Goal: Transaction & Acquisition: Purchase product/service

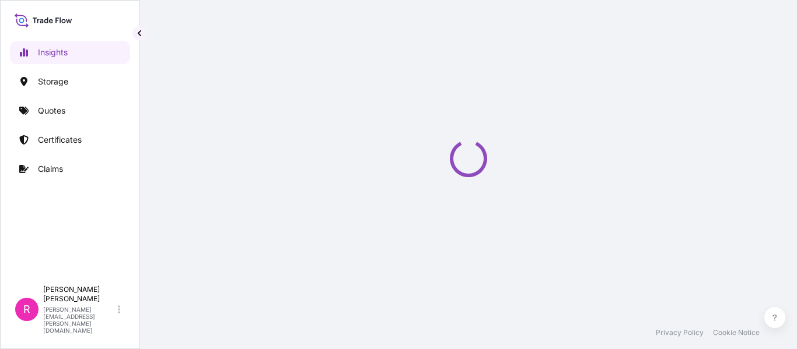
select select "2025"
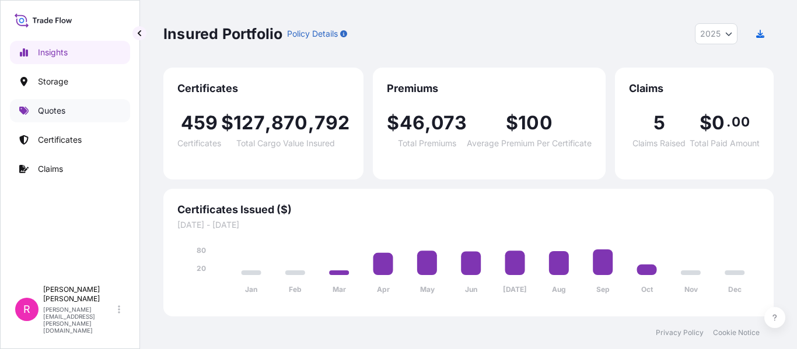
click at [72, 114] on link "Quotes" at bounding box center [70, 110] width 120 height 23
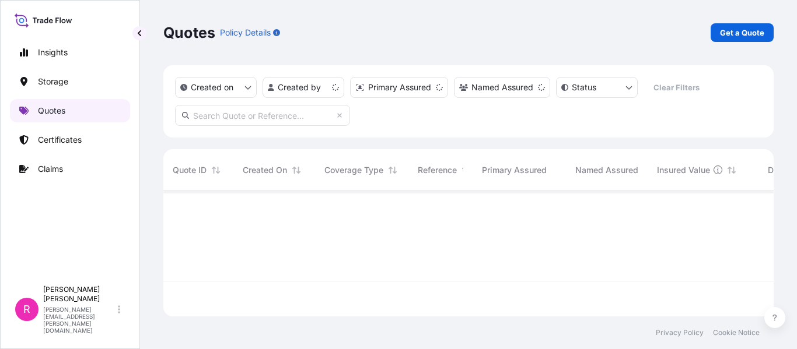
scroll to position [123, 601]
click at [738, 35] on p "Get a Quote" at bounding box center [742, 33] width 44 height 12
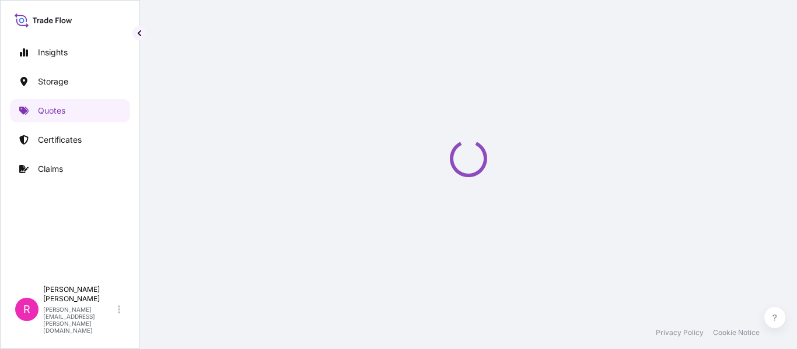
select select "Water"
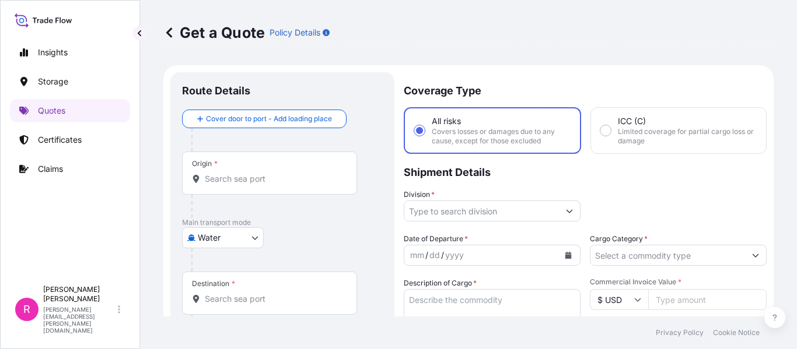
scroll to position [19, 0]
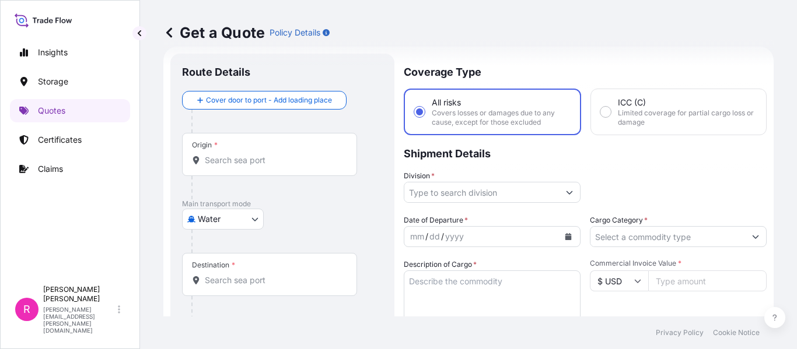
click at [213, 160] on input "Origin *" at bounding box center [274, 161] width 138 height 12
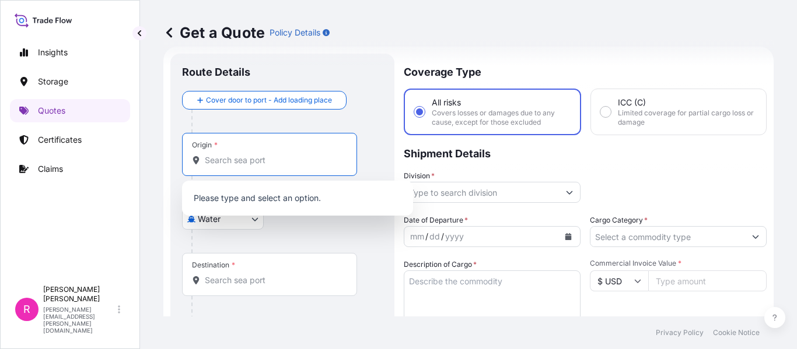
click at [266, 160] on input "Origin *" at bounding box center [274, 161] width 138 height 12
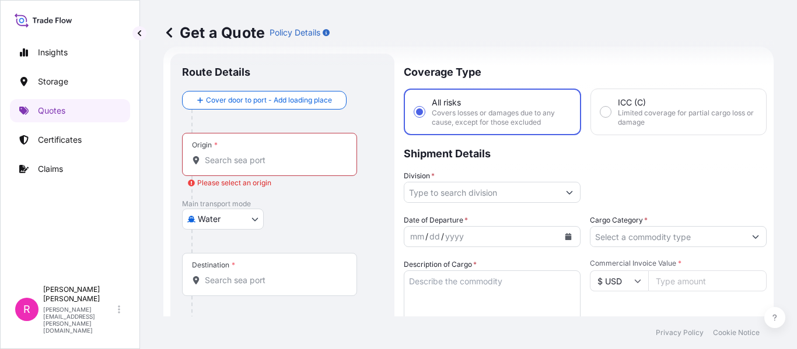
drag, startPoint x: 220, startPoint y: 161, endPoint x: 230, endPoint y: 163, distance: 10.8
click at [221, 161] on input "Origin * Please select an origin" at bounding box center [274, 161] width 138 height 12
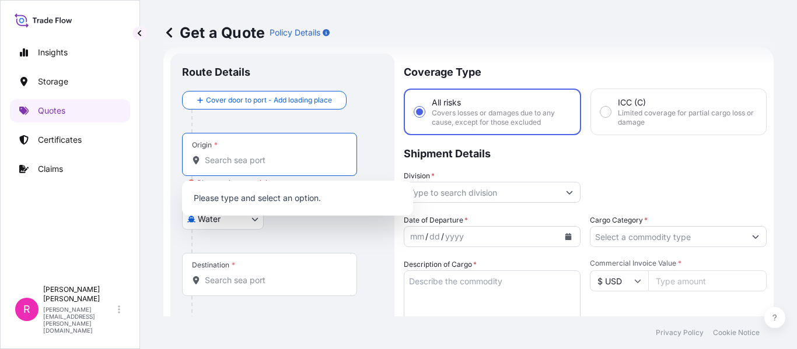
click at [230, 163] on input "Origin * Please select an origin" at bounding box center [274, 161] width 138 height 12
click at [251, 163] on input "Origin * Please select an origin" at bounding box center [274, 161] width 138 height 12
click at [254, 162] on input "Origin * Please select an origin" at bounding box center [274, 161] width 138 height 12
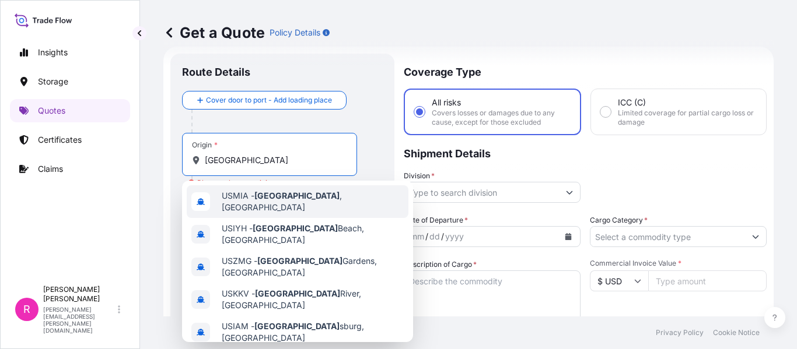
click at [283, 190] on div "USMIA - [GEOGRAPHIC_DATA] , [GEOGRAPHIC_DATA]" at bounding box center [298, 201] width 222 height 33
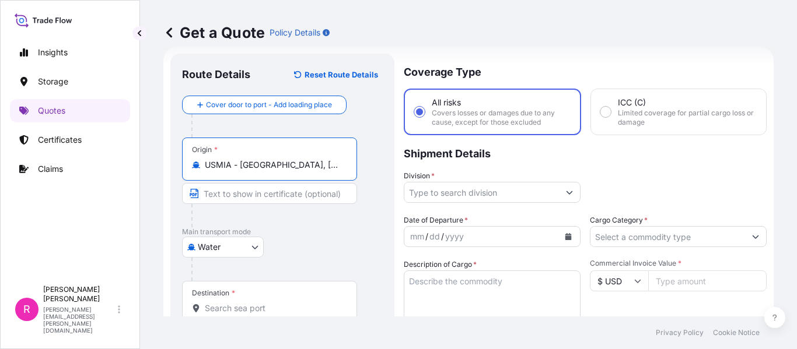
scroll to position [135, 0]
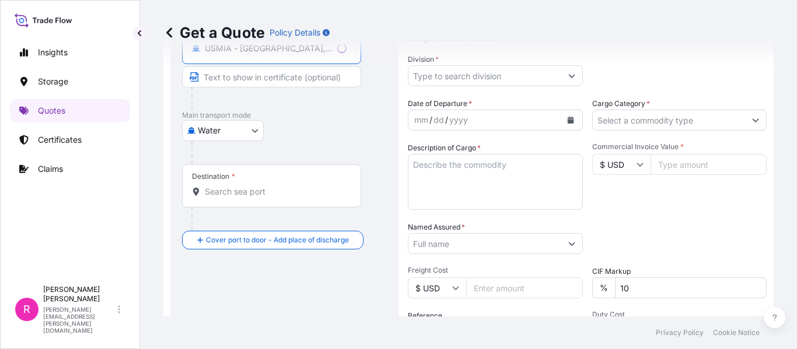
type input "USMIA - [GEOGRAPHIC_DATA], [GEOGRAPHIC_DATA]"
click at [257, 195] on input "Destination *" at bounding box center [276, 192] width 142 height 12
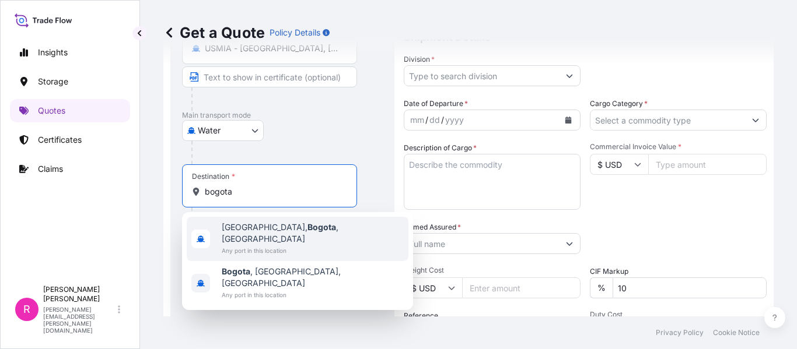
click at [243, 245] on span "Any port in this location" at bounding box center [313, 251] width 182 height 12
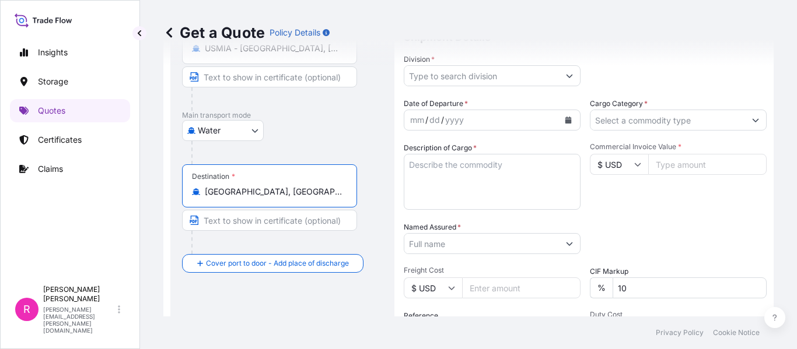
type input "[GEOGRAPHIC_DATA], [GEOGRAPHIC_DATA], [GEOGRAPHIC_DATA]"
click at [483, 64] on div "Get a Quote Policy Details" at bounding box center [468, 32] width 610 height 65
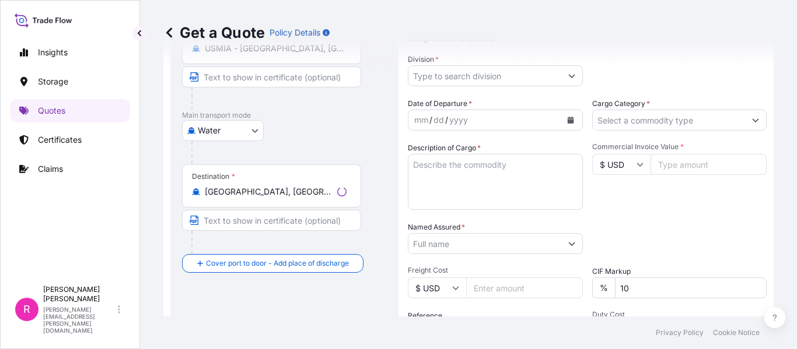
click at [486, 71] on input "Division *" at bounding box center [484, 75] width 153 height 21
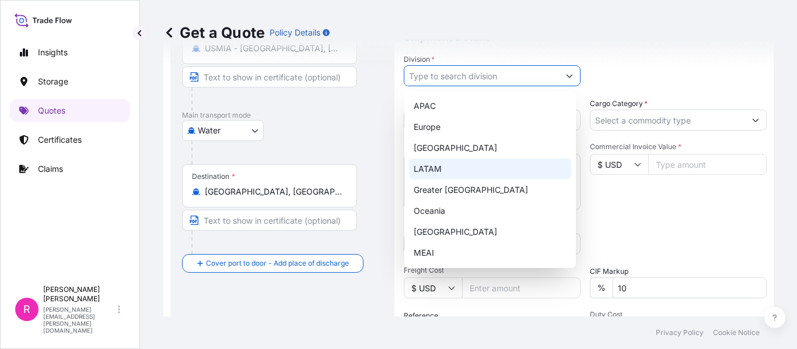
click at [457, 168] on div "LATAM" at bounding box center [490, 169] width 162 height 21
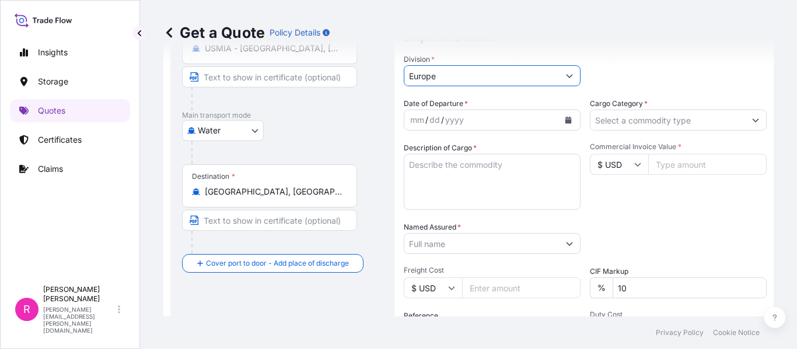
click at [536, 66] on input "Europe" at bounding box center [481, 75] width 155 height 21
click at [526, 77] on input "Europe" at bounding box center [481, 75] width 155 height 21
drag, startPoint x: 469, startPoint y: 79, endPoint x: 556, endPoint y: 79, distance: 86.3
click at [498, 79] on input "Europe" at bounding box center [481, 75] width 155 height 21
click at [559, 79] on button "Show suggestions" at bounding box center [569, 75] width 21 height 21
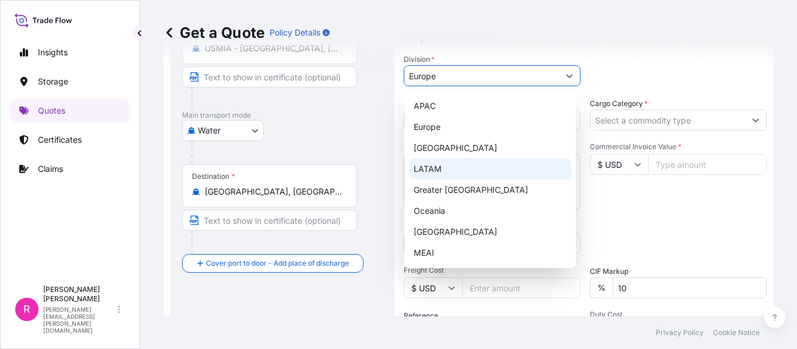
click at [444, 161] on div "LATAM" at bounding box center [490, 169] width 162 height 21
type input "LATAM"
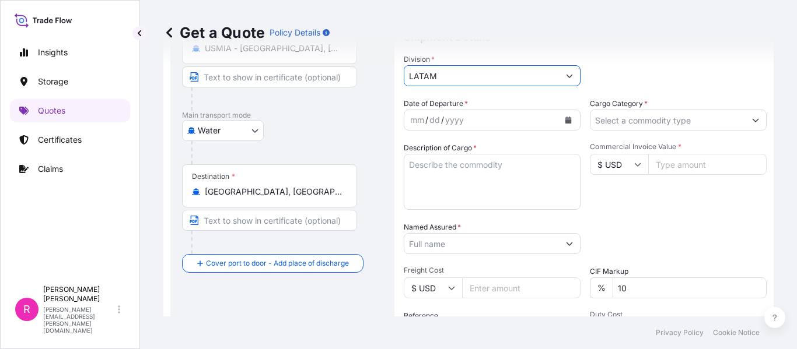
click at [568, 117] on button "Calendar" at bounding box center [568, 120] width 19 height 19
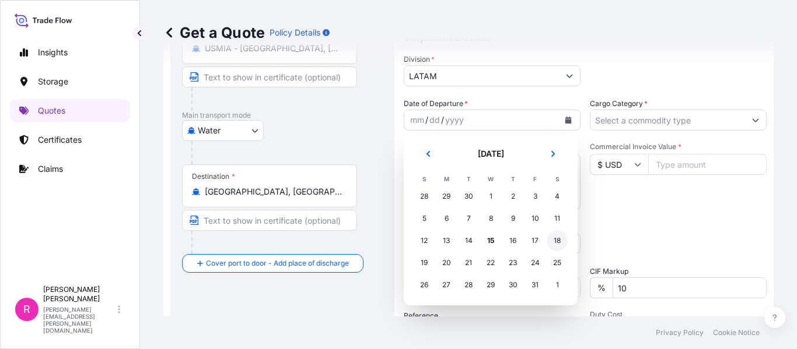
click at [548, 242] on div "18" at bounding box center [556, 240] width 21 height 21
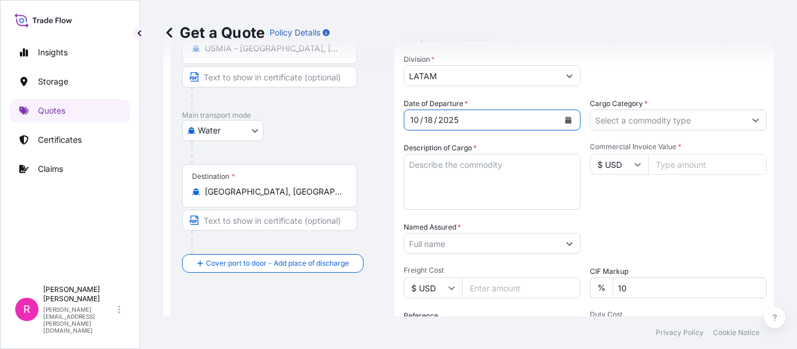
click at [642, 123] on input "Cargo Category *" at bounding box center [667, 120] width 155 height 21
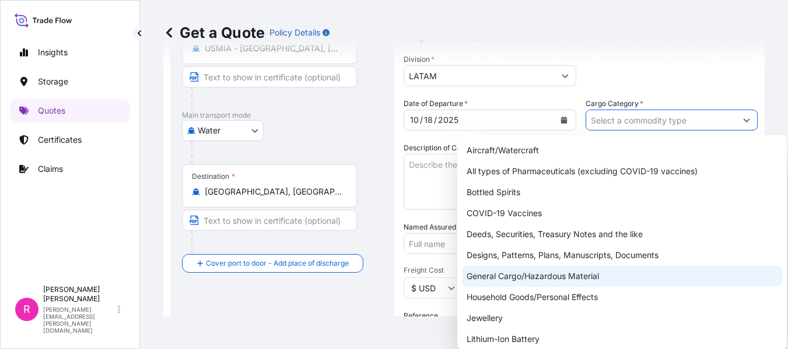
click at [524, 276] on div "General Cargo/Hazardous Material" at bounding box center [622, 276] width 320 height 21
type input "General Cargo/Hazardous Material"
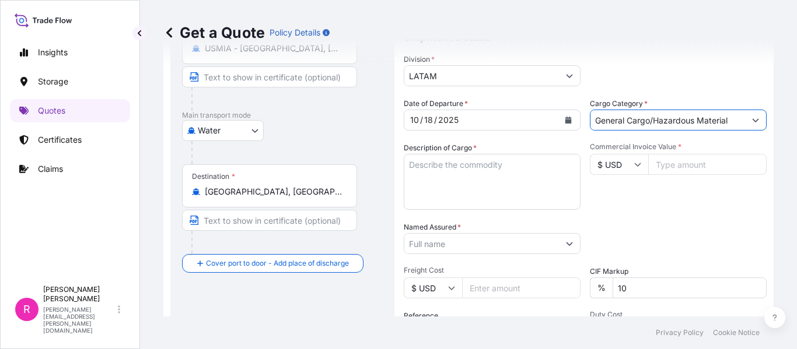
click at [476, 177] on textarea "Description of Cargo *" at bounding box center [492, 182] width 177 height 56
click at [425, 184] on textarea "Description of Cargo *" at bounding box center [492, 182] width 177 height 56
paste textarea "TERMOMETRO ACEITE, PASATAPAS CONEXIÓN,TERMINAL BT,DPS AT,TARJETA DE MEMORIA MDX…"
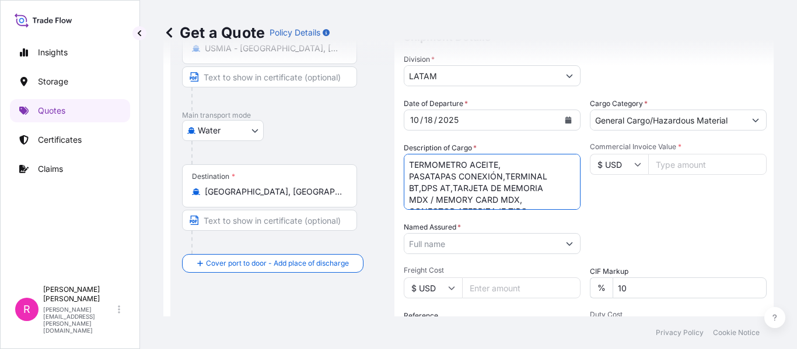
scroll to position [19, 0]
type textarea "TERMOMETRO ACEITE, PASATAPAS CONEXIÓN,TERMINAL BT,DPS AT,TARJETA DE MEMORIA MDX…"
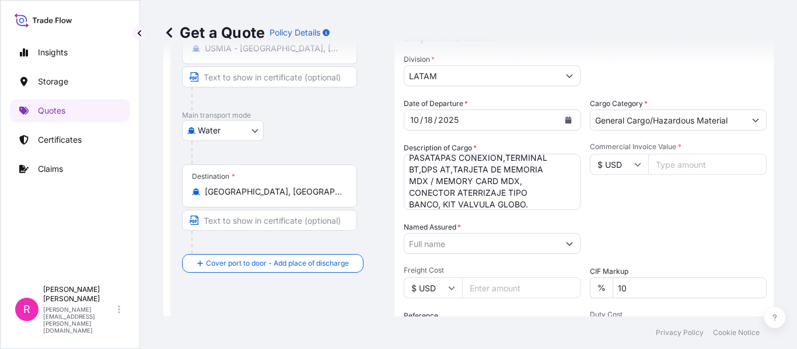
drag, startPoint x: 667, startPoint y: 165, endPoint x: 661, endPoint y: 160, distance: 7.9
click at [667, 165] on input "Commercial Invoice Value *" at bounding box center [707, 164] width 118 height 21
type input "31746"
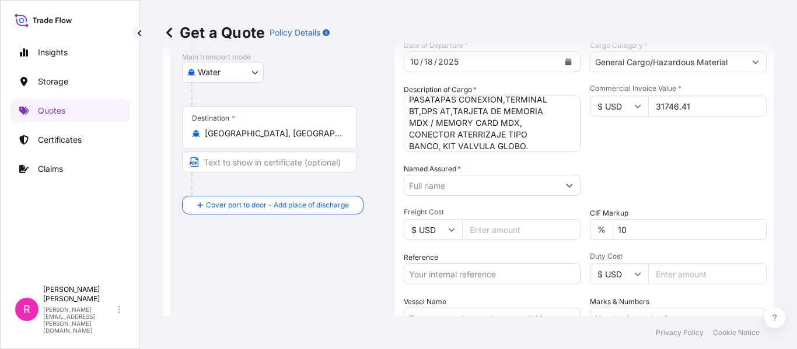
type input "31746.41"
click at [512, 194] on input "Named Assured *" at bounding box center [481, 185] width 155 height 21
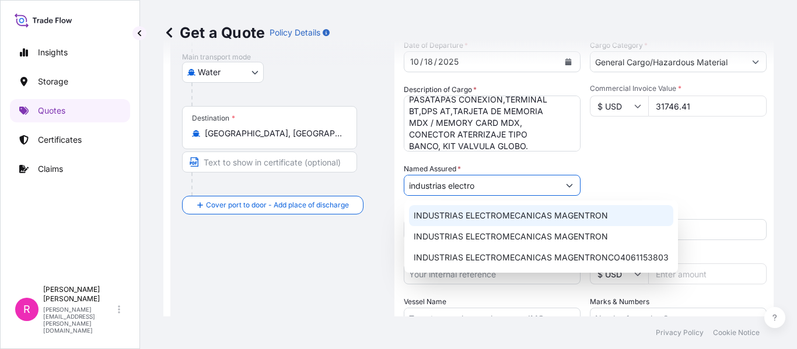
click at [479, 215] on span "INDUSTRIAS ELECTROMECANICAS MAGENTRON" at bounding box center [510, 216] width 194 height 12
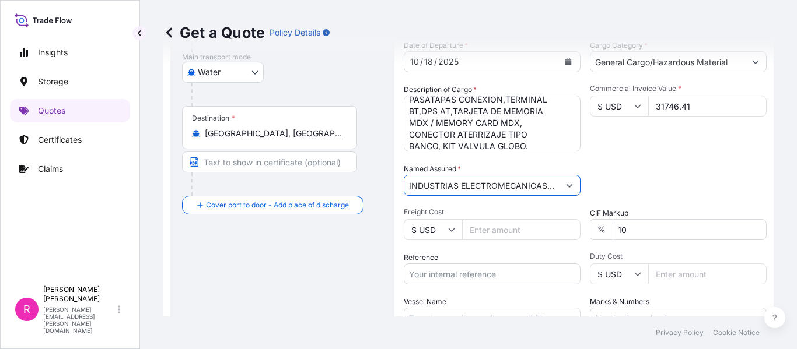
scroll to position [252, 0]
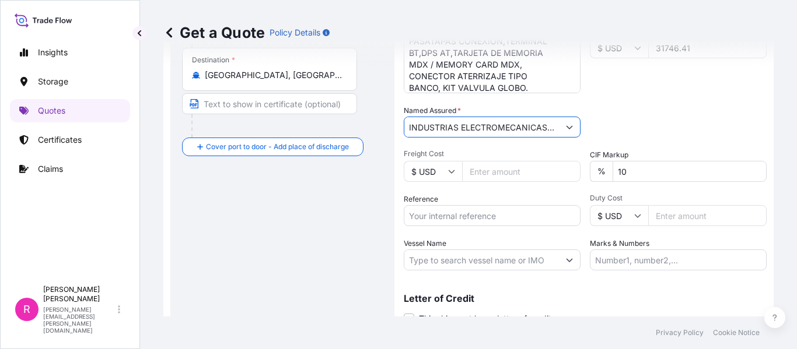
type input "INDUSTRIAS ELECTROMECANICAS MAGENTRON"
drag, startPoint x: 481, startPoint y: 215, endPoint x: 469, endPoint y: 225, distance: 15.3
click at [481, 215] on input "Reference" at bounding box center [492, 215] width 177 height 21
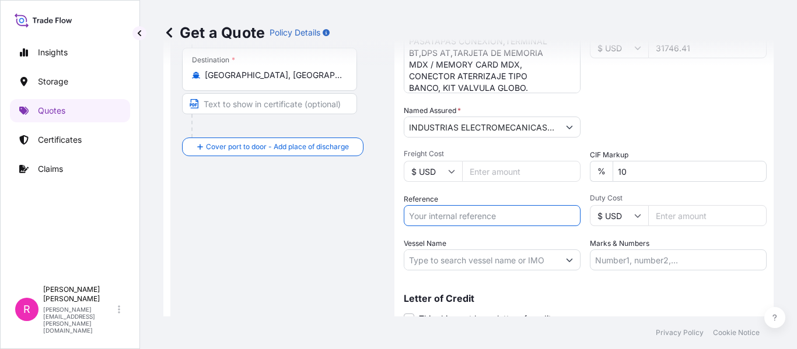
click at [471, 218] on input "Reference" at bounding box center [492, 215] width 177 height 21
click at [455, 221] on input "Reference" at bounding box center [492, 215] width 177 height 21
paste input "IMP 120812- 118331D- 118414B- 118904C- 119731C- 120003- 120161B- 120442- 118141…"
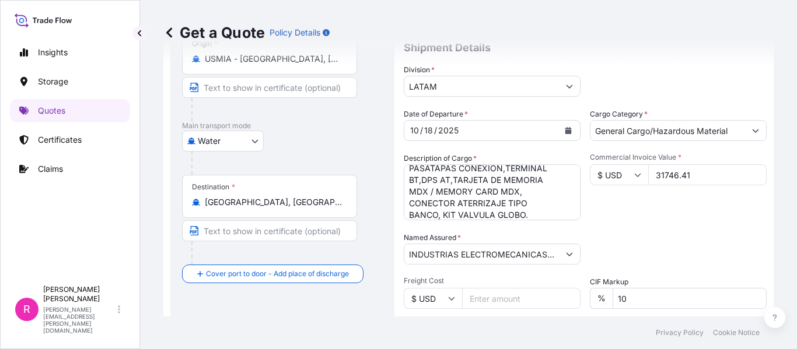
scroll to position [66, 0]
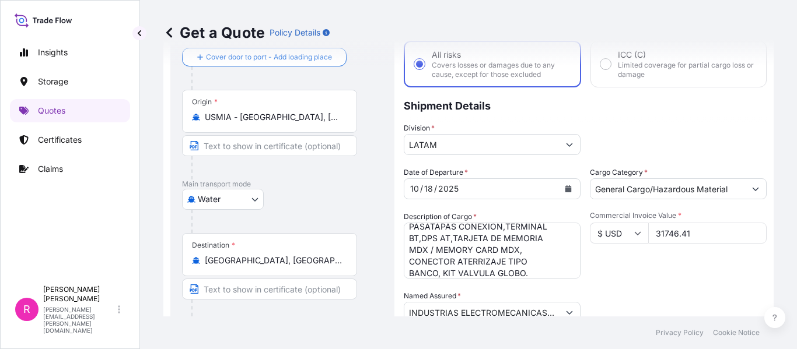
type input "IMP 120812- 118331D- 118414B- 118904C- 119731C- 120003- 120161B- 120442- 118141…"
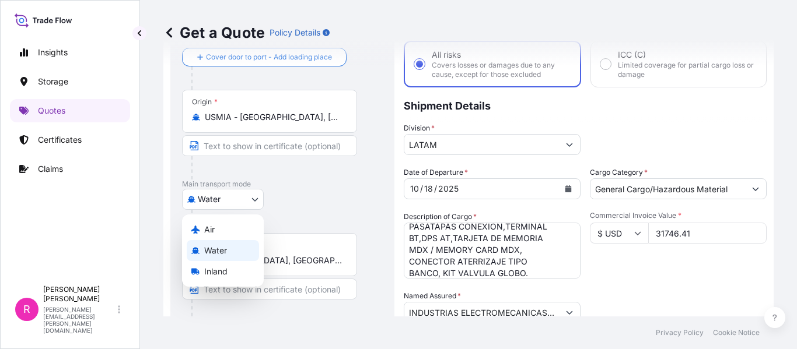
click at [211, 193] on body "Insights Storage Quotes Certificates Claims R [PERSON_NAME] [PERSON_NAME][EMAIL…" at bounding box center [398, 174] width 797 height 349
click at [221, 227] on div "Air" at bounding box center [223, 229] width 72 height 21
select select "Air"
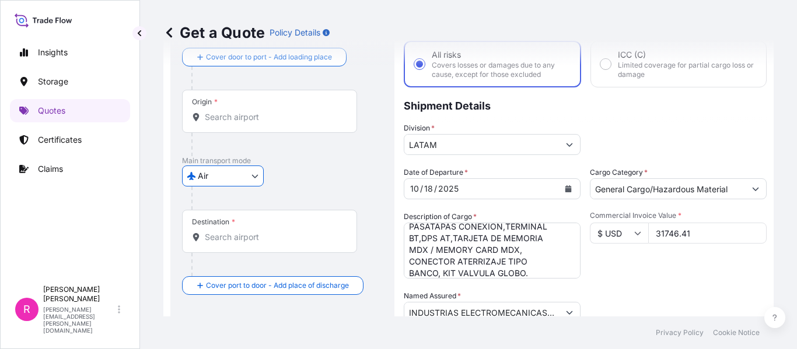
click at [232, 120] on input "Origin *" at bounding box center [274, 117] width 138 height 12
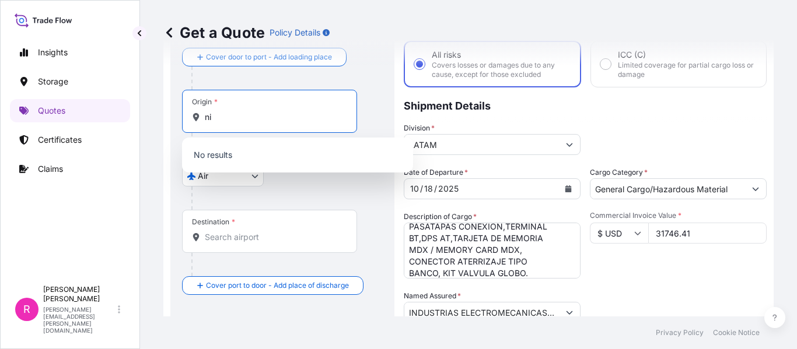
type input "n"
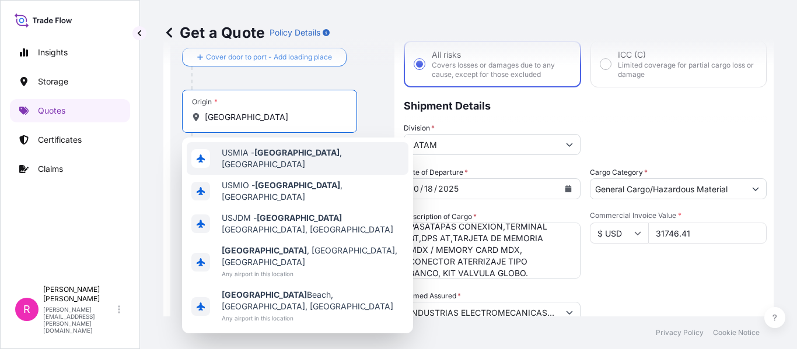
click at [252, 159] on span "USMIA - [GEOGRAPHIC_DATA] , [GEOGRAPHIC_DATA]" at bounding box center [313, 158] width 182 height 23
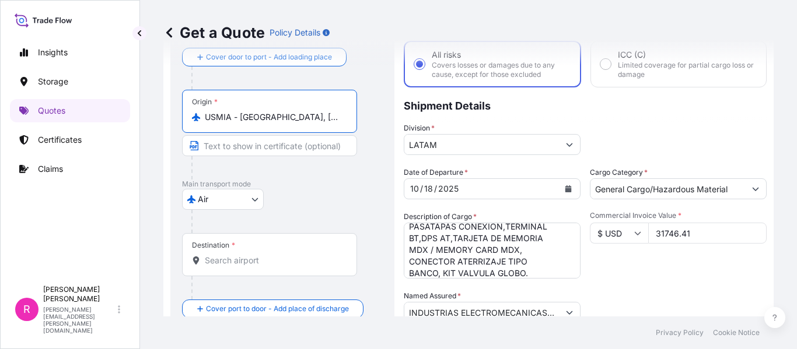
type input "USMIA - [GEOGRAPHIC_DATA], [GEOGRAPHIC_DATA]"
click at [240, 254] on div "Destination *" at bounding box center [271, 254] width 179 height 43
click at [240, 255] on input "Destination *" at bounding box center [276, 261] width 142 height 12
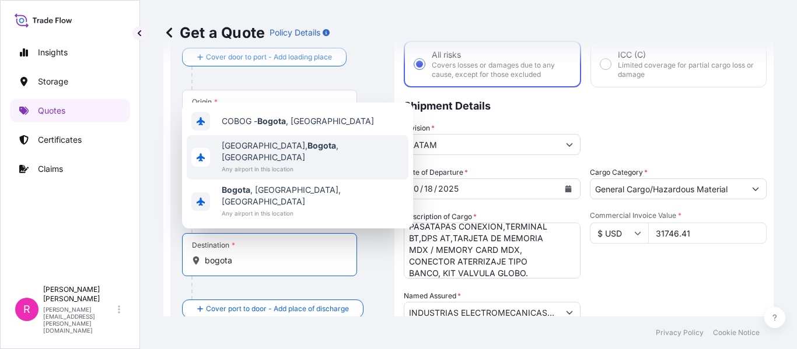
click at [279, 135] on div "COBOG - [GEOGRAPHIC_DATA] , [GEOGRAPHIC_DATA]" at bounding box center [298, 121] width 222 height 28
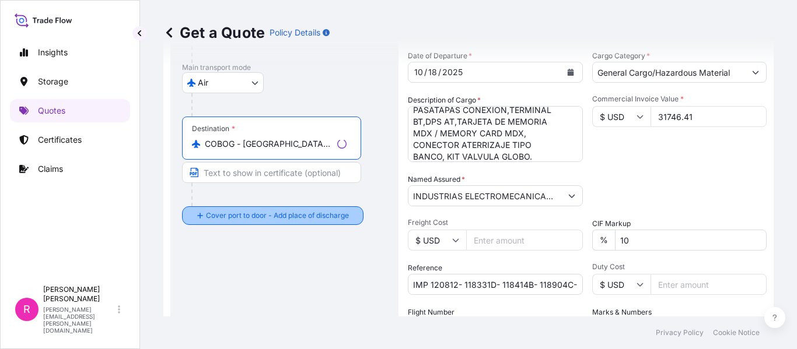
scroll to position [300, 0]
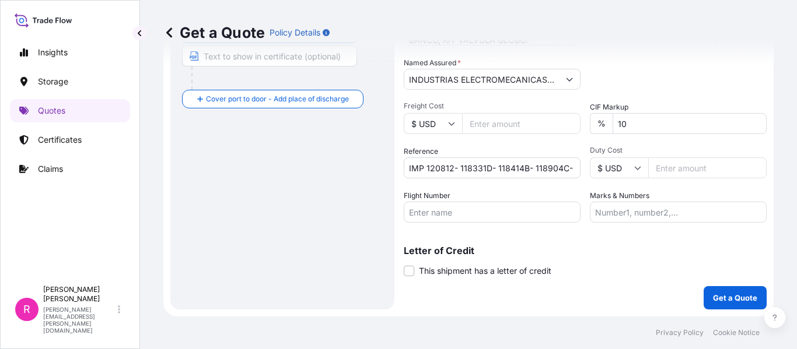
type input "COBOG - [GEOGRAPHIC_DATA], [GEOGRAPHIC_DATA]"
drag, startPoint x: 431, startPoint y: 216, endPoint x: 510, endPoint y: 216, distance: 79.3
click at [431, 216] on input "Flight Number" at bounding box center [492, 212] width 177 height 21
paste input "SLI24333"
type input "SLI24333"
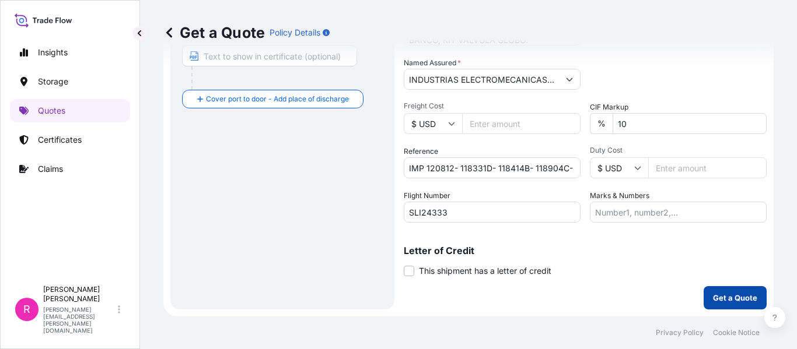
click at [736, 293] on p "Get a Quote" at bounding box center [735, 298] width 44 height 12
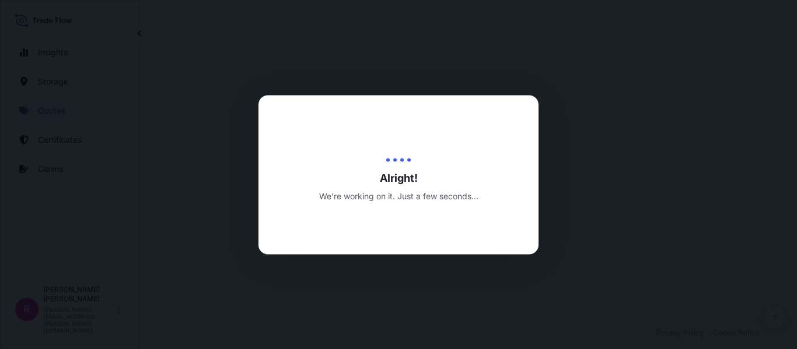
select select "Air"
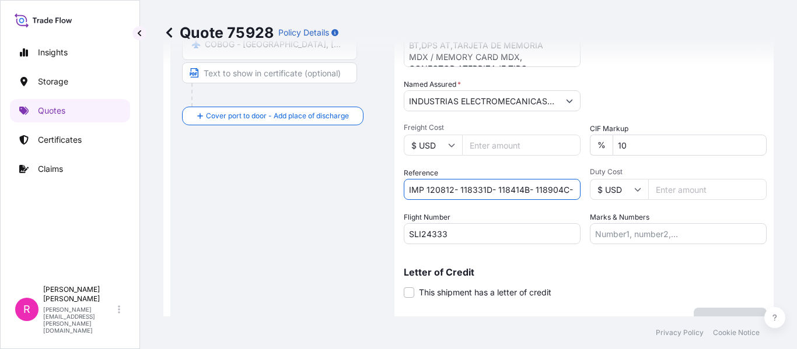
scroll to position [0, 211]
drag, startPoint x: 406, startPoint y: 189, endPoint x: 678, endPoint y: 192, distance: 271.8
click at [678, 192] on div "Date of Departure * [DATE] Cargo Category * General Cargo/Hazardous Material De…" at bounding box center [585, 99] width 363 height 289
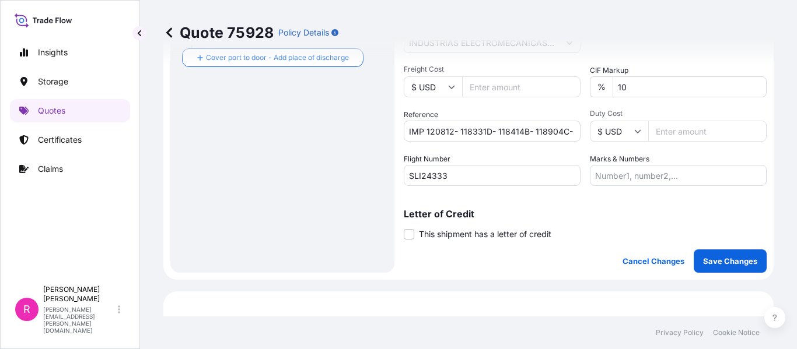
scroll to position [162, 0]
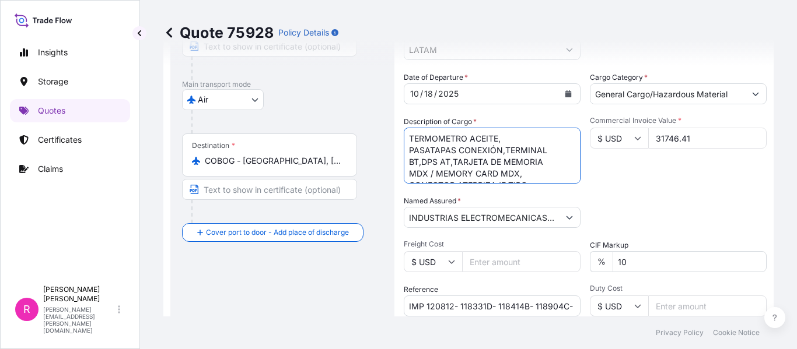
click at [412, 139] on textarea "TERMOMETRO ACEITE, PASATAPAS CONEXIÓN,TERMINAL BT,DPS AT,TARJETA DE MEMORIA MDX…" at bounding box center [492, 156] width 177 height 56
drag, startPoint x: 410, startPoint y: 138, endPoint x: 530, endPoint y: 196, distance: 133.0
click at [530, 196] on div "Date of Departure * [DATE] Cargo Category * General Cargo/Hazardous Material De…" at bounding box center [585, 216] width 363 height 289
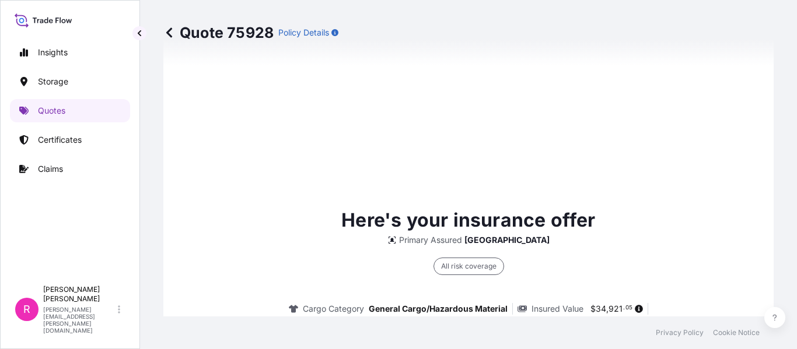
scroll to position [1882, 0]
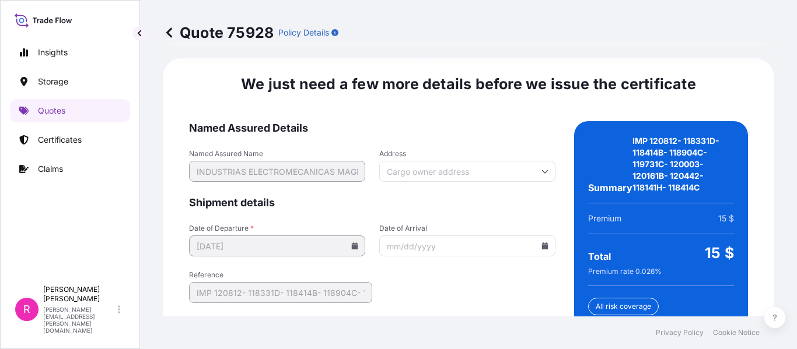
click at [543, 236] on input "Date of Arrival" at bounding box center [467, 246] width 176 height 21
click at [542, 243] on icon at bounding box center [545, 246] width 6 height 7
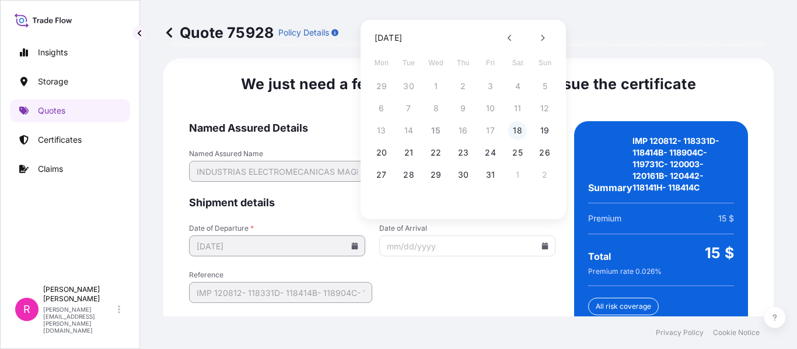
click at [516, 129] on button "18" at bounding box center [517, 130] width 19 height 19
type input "[DATE]"
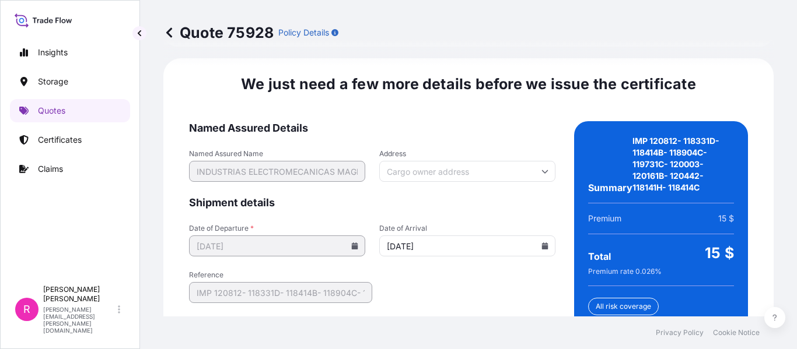
scroll to position [2001, 0]
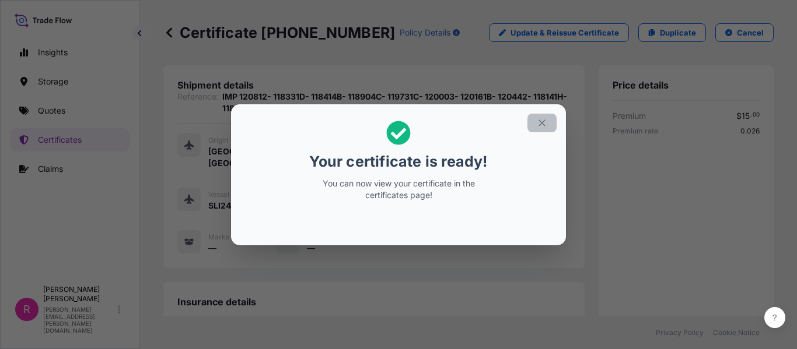
click at [542, 128] on button "button" at bounding box center [541, 123] width 29 height 19
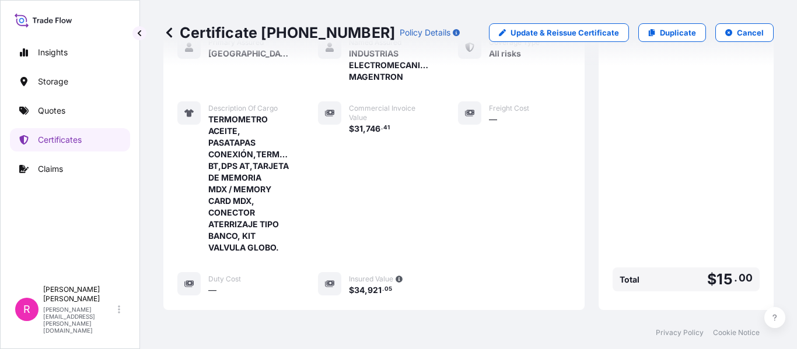
scroll to position [350, 0]
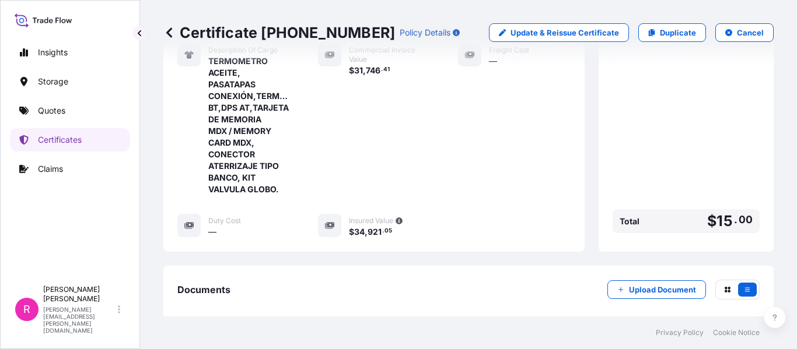
click at [266, 33] on p "Certificate [PHONE_NUMBER]" at bounding box center [279, 32] width 232 height 19
drag, startPoint x: 273, startPoint y: 33, endPoint x: 350, endPoint y: 27, distance: 77.2
click at [350, 27] on p "Certificate [PHONE_NUMBER]" at bounding box center [279, 32] width 232 height 19
copy p "[PHONE_NUMBER]"
click at [271, 37] on p "Certificate [PHONE_NUMBER]" at bounding box center [279, 32] width 232 height 19
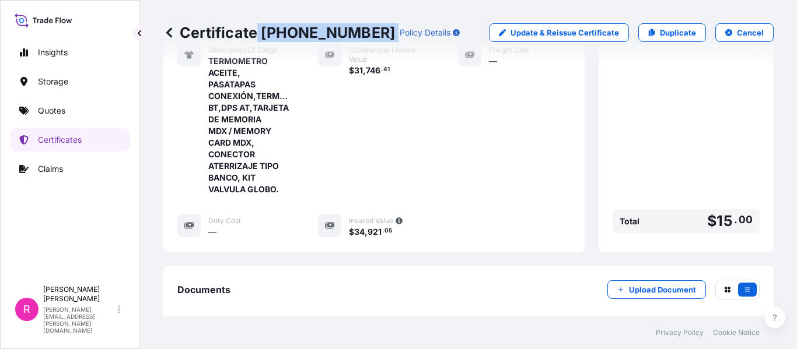
drag, startPoint x: 258, startPoint y: 27, endPoint x: 61, endPoint y: 53, distance: 199.4
click at [355, 30] on div "Certificate [PHONE_NUMBER] Policy Details" at bounding box center [311, 32] width 296 height 19
copy p "[PHONE_NUMBER]"
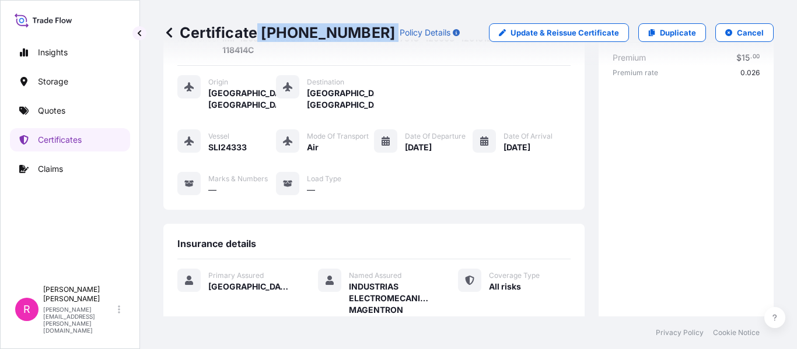
scroll to position [0, 0]
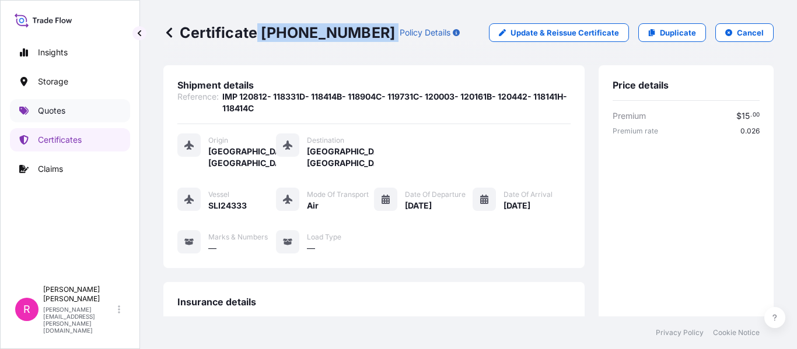
click at [81, 120] on link "Quotes" at bounding box center [70, 110] width 120 height 23
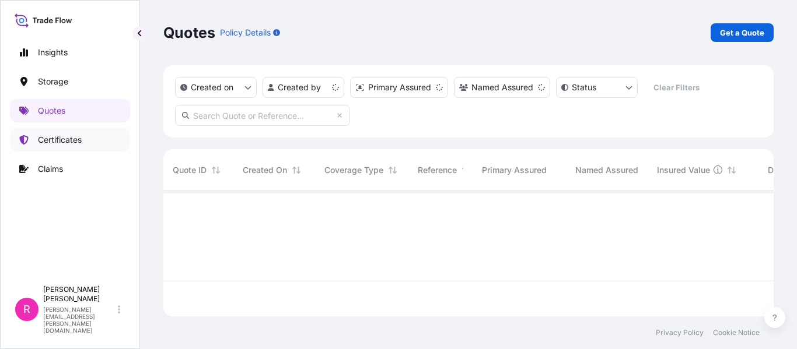
scroll to position [123, 601]
click at [727, 33] on p "Get a Quote" at bounding box center [742, 33] width 44 height 12
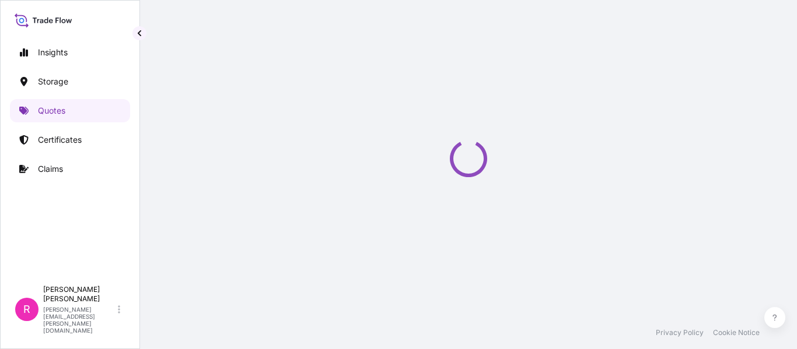
scroll to position [19, 0]
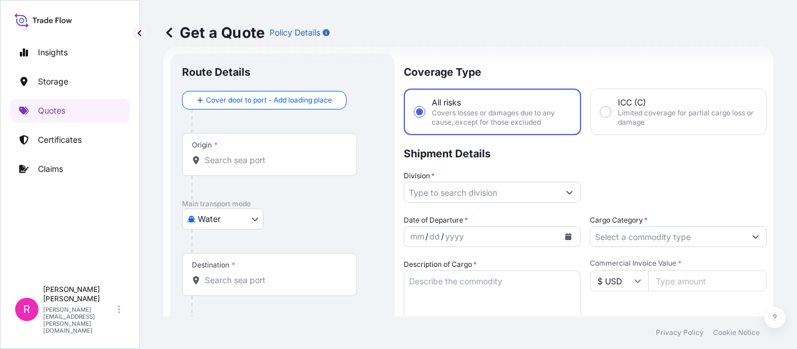
click at [292, 148] on div "Origin *" at bounding box center [269, 154] width 175 height 43
click at [292, 155] on input "Origin *" at bounding box center [274, 161] width 138 height 12
click at [216, 215] on body "0 options available. Insights Storage Quotes Certificates Claims R [PERSON_NAME…" at bounding box center [398, 174] width 797 height 349
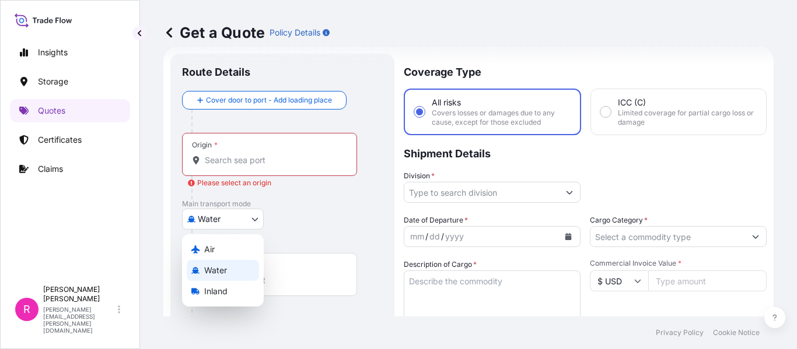
click at [222, 255] on div "Air" at bounding box center [223, 249] width 72 height 21
select select "Air"
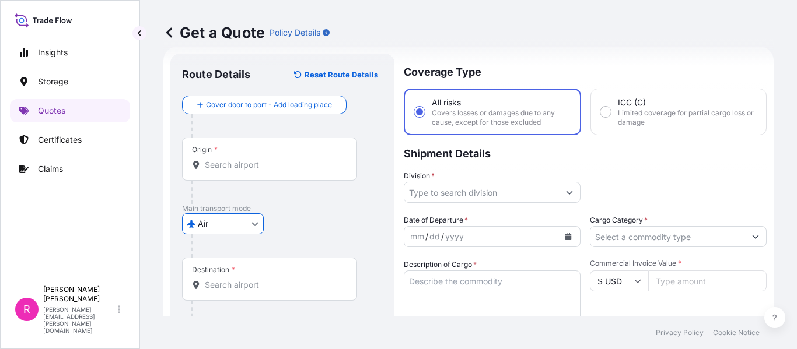
click at [221, 170] on input "Origin *" at bounding box center [274, 165] width 138 height 12
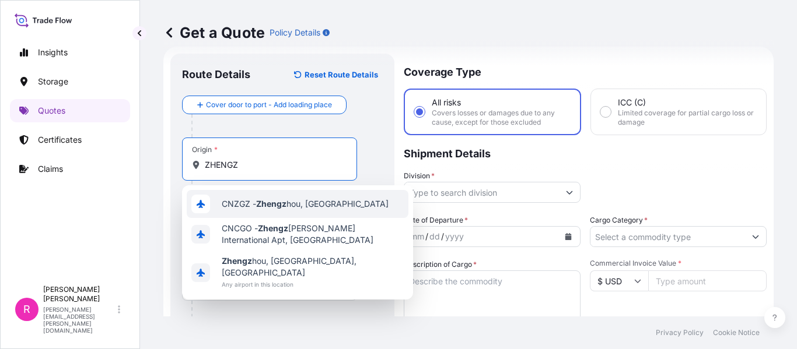
click at [292, 209] on span "CNZGZ - [PERSON_NAME], [GEOGRAPHIC_DATA]" at bounding box center [305, 204] width 167 height 12
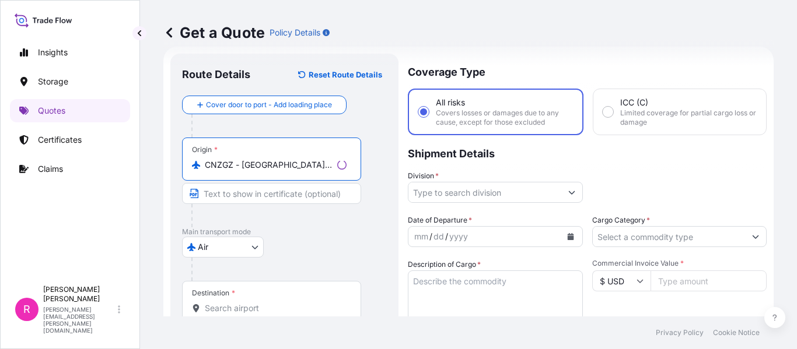
scroll to position [77, 0]
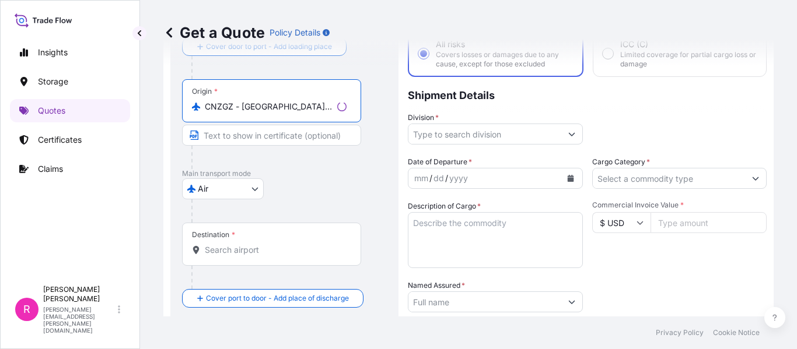
type input "CNZGZ - [GEOGRAPHIC_DATA], [GEOGRAPHIC_DATA]"
click at [240, 251] on input "Destination *" at bounding box center [276, 250] width 142 height 12
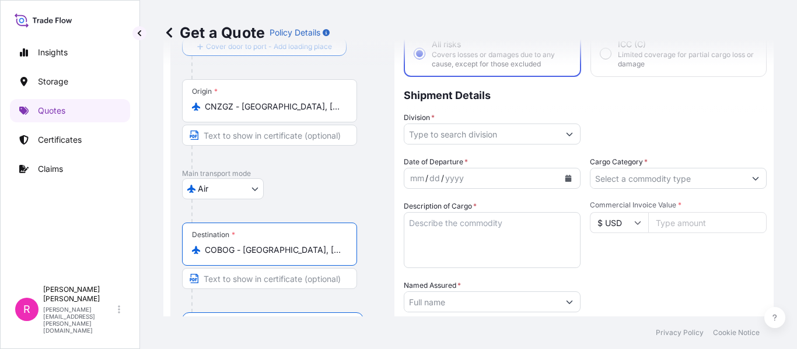
type input "COBOG - [GEOGRAPHIC_DATA], [GEOGRAPHIC_DATA]"
click at [456, 134] on input "Division *" at bounding box center [481, 134] width 155 height 21
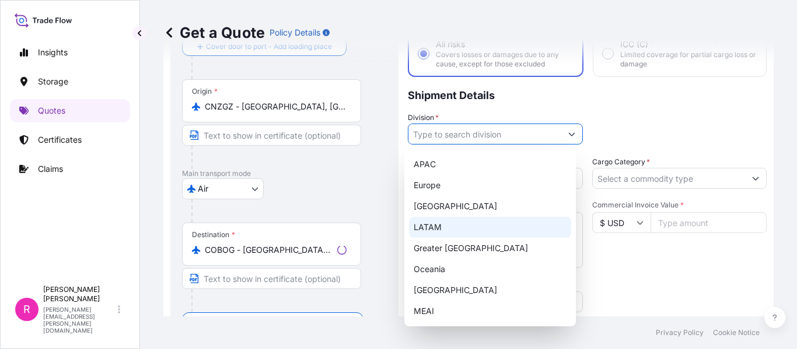
click at [453, 225] on div "LATAM" at bounding box center [490, 227] width 162 height 21
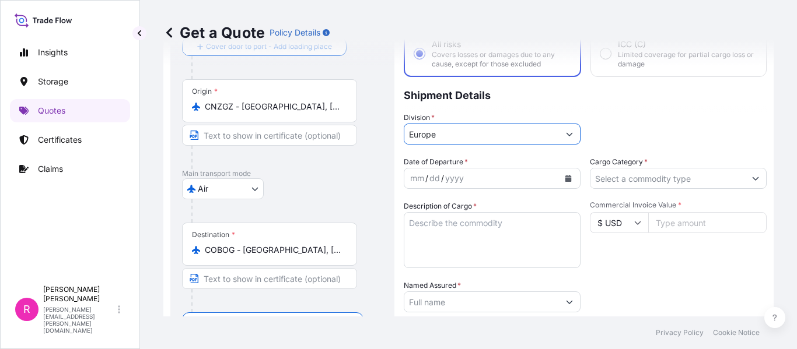
click at [542, 136] on input "Europe" at bounding box center [481, 134] width 155 height 21
click at [488, 141] on input "Europe" at bounding box center [481, 134] width 155 height 21
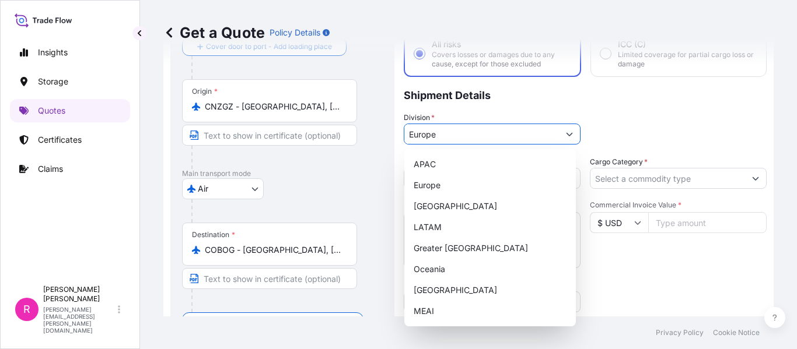
click at [559, 136] on button "Show suggestions" at bounding box center [569, 134] width 21 height 21
click at [455, 225] on div "LATAM" at bounding box center [490, 227] width 162 height 21
type input "LATAM"
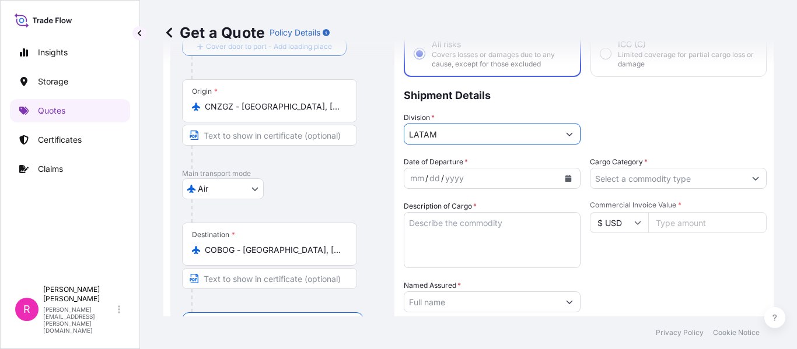
click at [560, 174] on button "Calendar" at bounding box center [568, 178] width 19 height 19
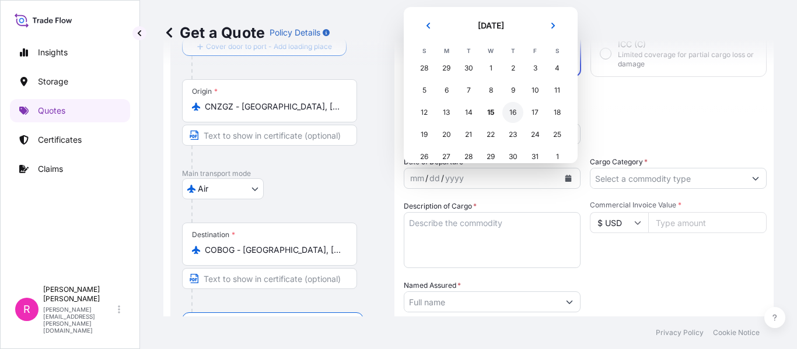
click at [511, 117] on div "16" at bounding box center [512, 112] width 21 height 21
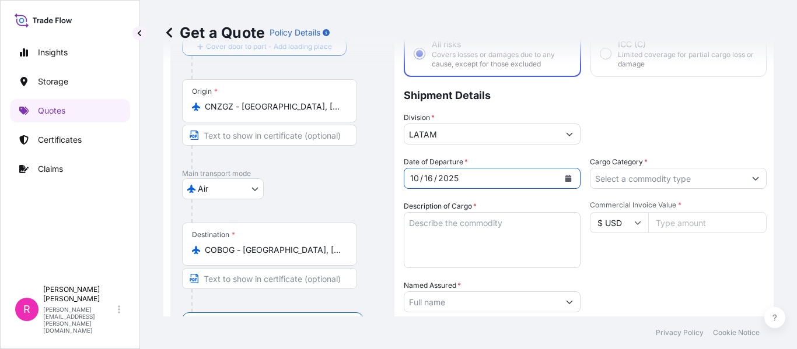
click at [616, 184] on input "Cargo Category *" at bounding box center [667, 178] width 155 height 21
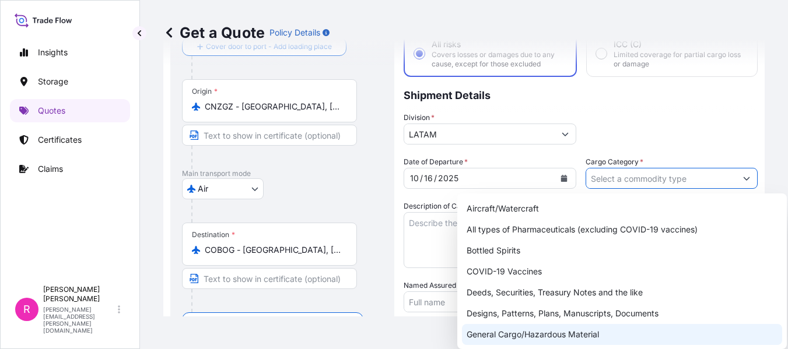
click at [517, 327] on div "General Cargo/Hazardous Material" at bounding box center [622, 334] width 320 height 21
type input "General Cargo/Hazardous Material"
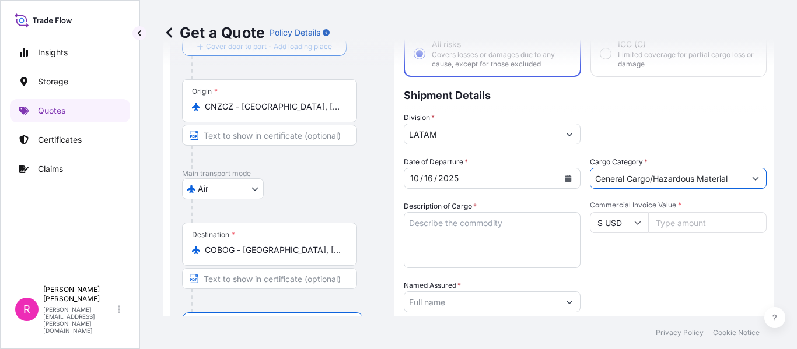
click at [450, 248] on textarea "Description of Cargo *" at bounding box center [492, 240] width 177 height 56
drag, startPoint x: 467, startPoint y: 241, endPoint x: 469, endPoint y: 228, distance: 13.5
click at [468, 233] on textarea "Description of Cargo *" at bounding box center [492, 240] width 177 height 56
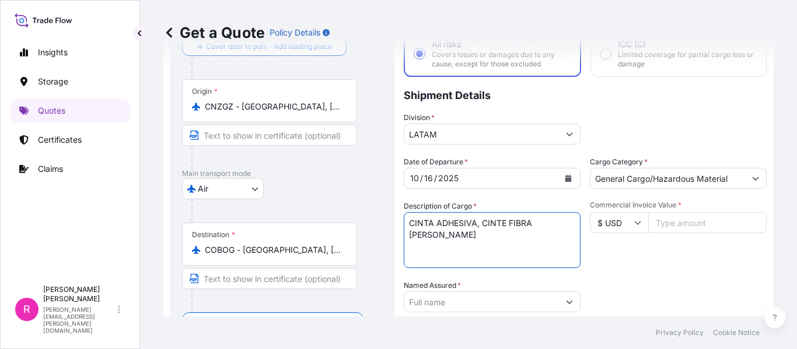
click at [534, 226] on textarea "CINTA ADHESIVA, CINTE FIBRA [PERSON_NAME]" at bounding box center [492, 240] width 177 height 56
type textarea "CINTA ADHESIVA, CINTE FIBRAVIDRIO"
click at [655, 222] on input "Commercial Invoice Value *" at bounding box center [707, 222] width 118 height 21
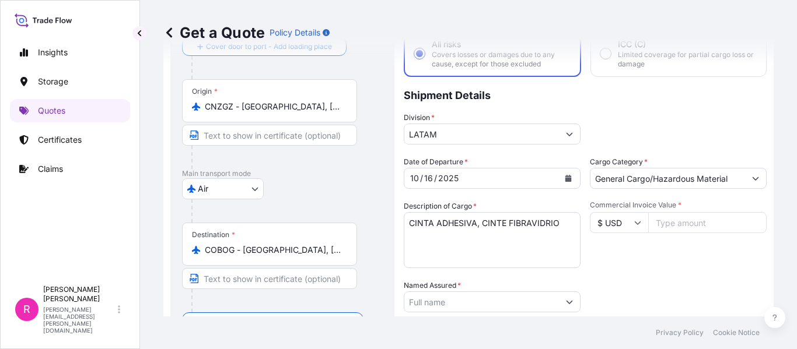
click at [674, 225] on input "Commercial Invoice Value *" at bounding box center [707, 222] width 118 height 21
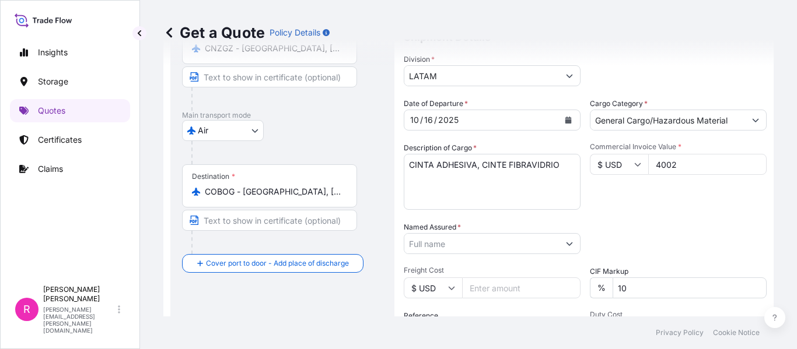
type input "4002"
click at [437, 250] on input "Named Assured *" at bounding box center [481, 243] width 155 height 21
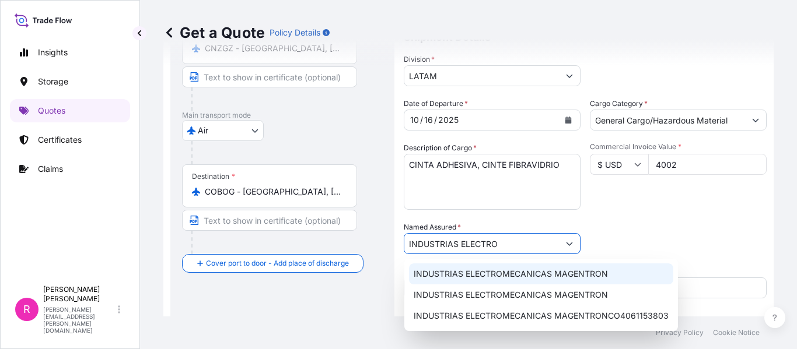
click at [456, 264] on div "INDUSTRIAS ELECTROMECANICAS MAGENTRON" at bounding box center [541, 274] width 264 height 21
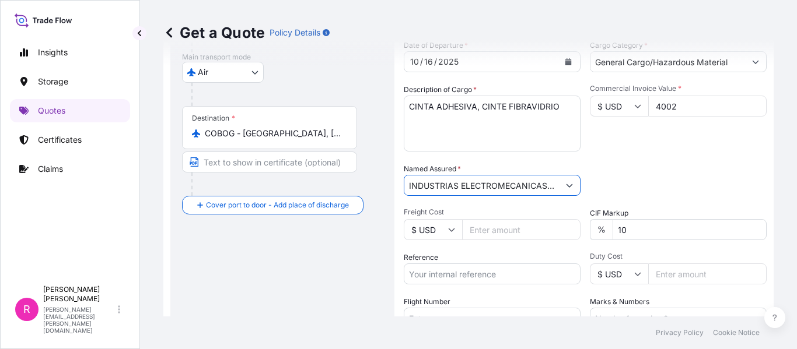
scroll to position [252, 0]
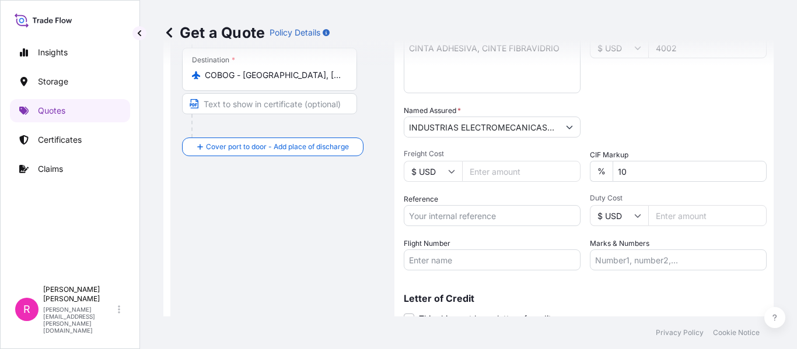
type input "INDUSTRIAS ELECTROMECANICAS MAGENTRONCO4061153803"
click at [472, 211] on input "Reference" at bounding box center [492, 215] width 177 height 21
paste input "IMP 120243 - 120474 - 120887"
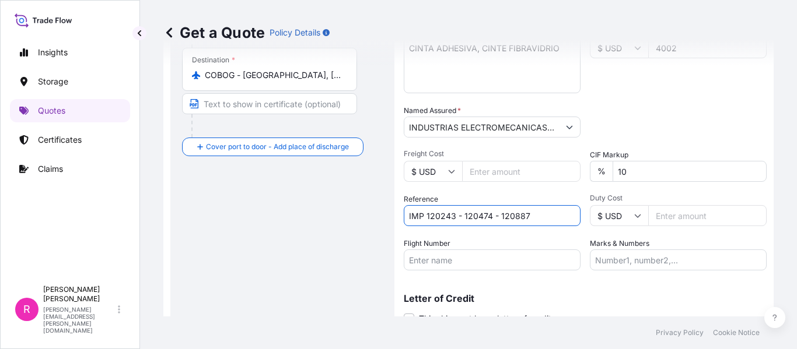
scroll to position [300, 0]
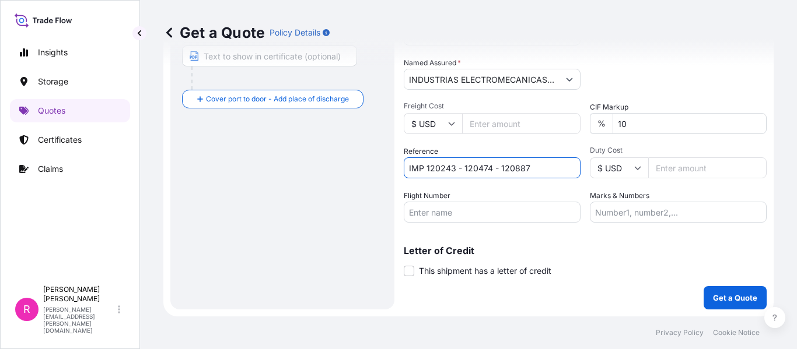
type input "IMP 120243 - 120474 - 120887"
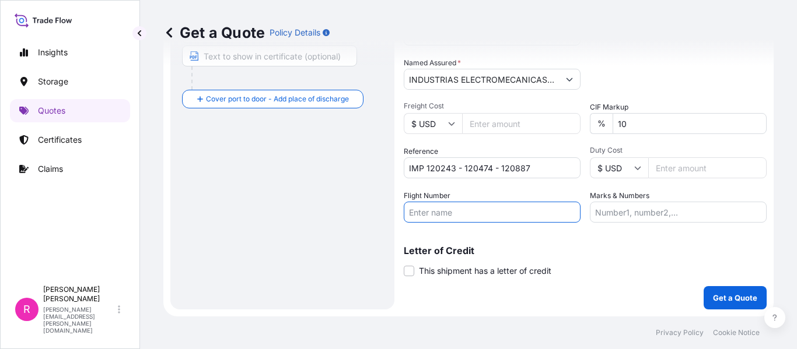
click at [476, 213] on input "Flight Number" at bounding box center [492, 212] width 177 height 21
type input "CK051 [DATE]"
drag, startPoint x: 614, startPoint y: 207, endPoint x: 656, endPoint y: 217, distance: 43.1
click at [619, 207] on input "Marks & Numbers" at bounding box center [678, 212] width 177 height 21
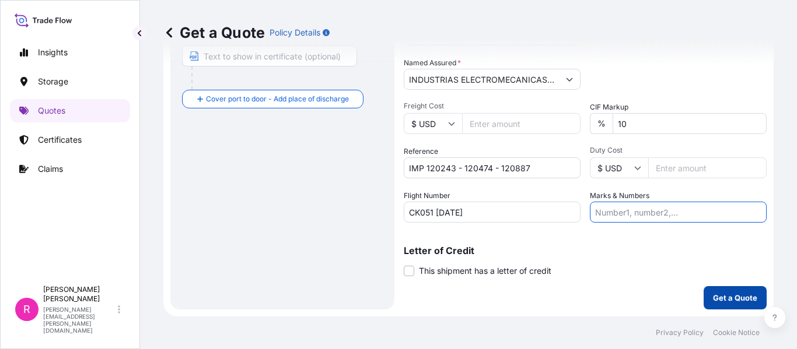
click at [716, 288] on button "Get a Quote" at bounding box center [734, 297] width 63 height 23
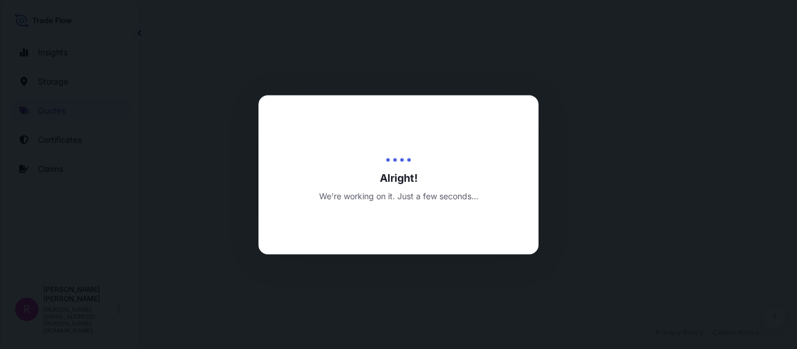
select select "Air"
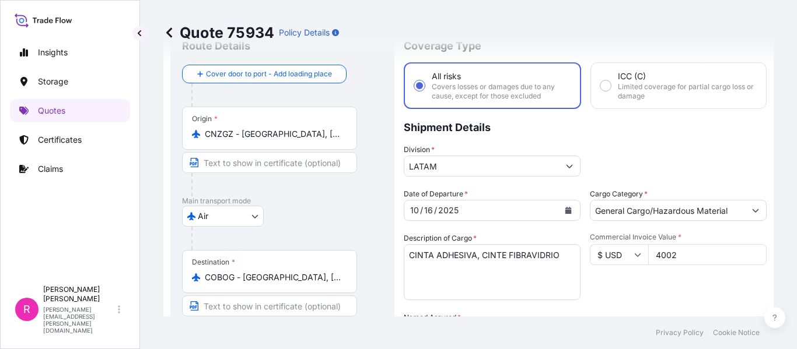
scroll to position [103, 0]
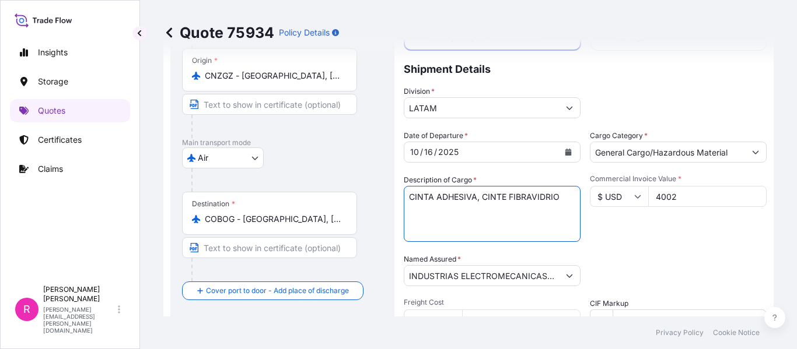
drag, startPoint x: 408, startPoint y: 197, endPoint x: 569, endPoint y: 201, distance: 161.0
click at [569, 201] on textarea "CINTA ADHESIVA, CINTE FIBRAVIDRIO" at bounding box center [492, 214] width 177 height 56
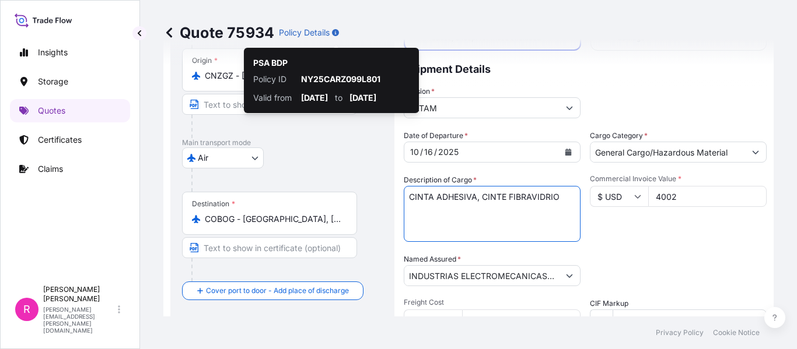
scroll to position [395, 0]
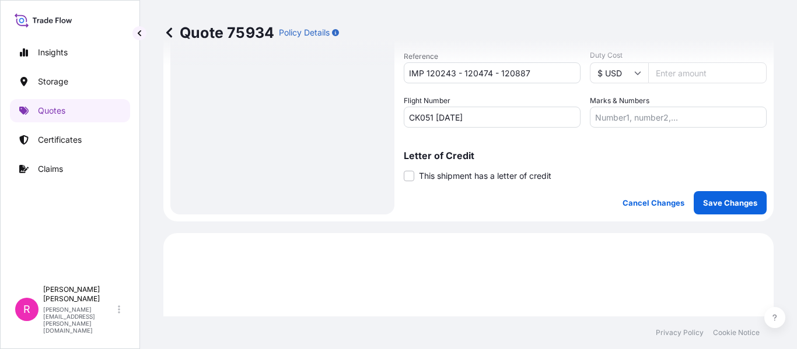
click at [728, 211] on button "Save Changes" at bounding box center [729, 202] width 73 height 23
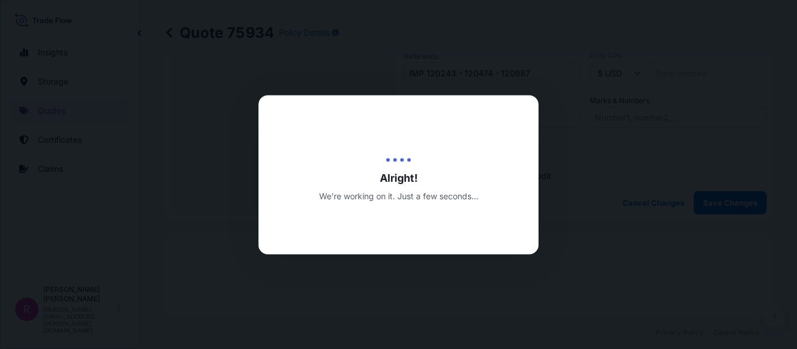
click at [623, 137] on div at bounding box center [398, 174] width 797 height 349
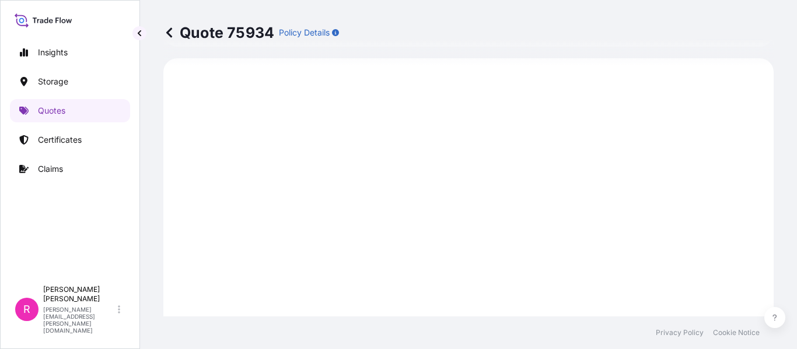
scroll to position [920, 0]
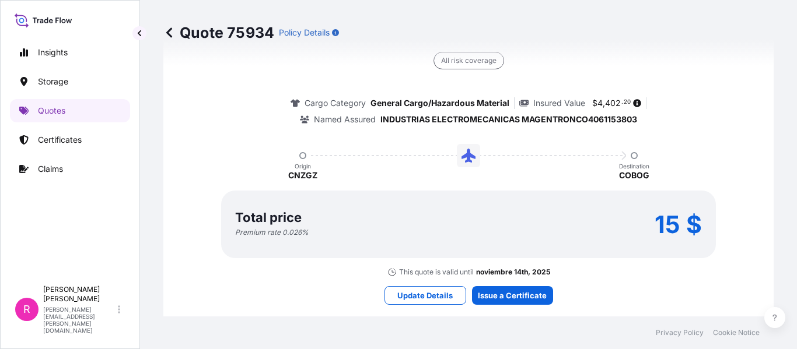
select select "Air"
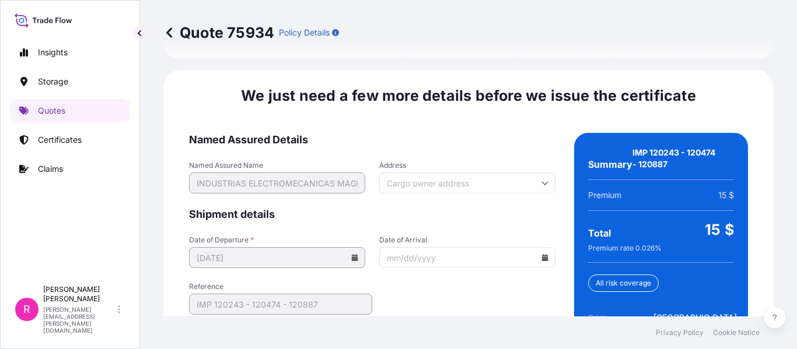
click at [542, 254] on icon at bounding box center [545, 257] width 6 height 7
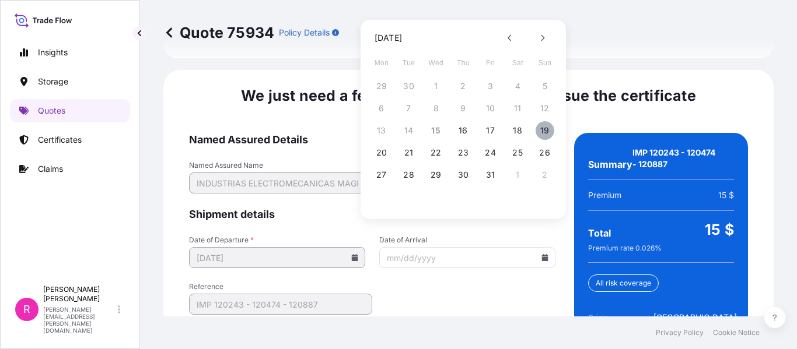
click at [541, 131] on button "19" at bounding box center [544, 130] width 19 height 19
type input "[DATE]"
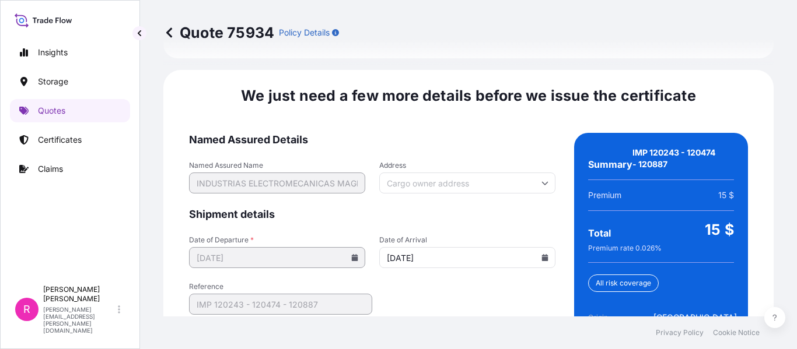
scroll to position [1907, 0]
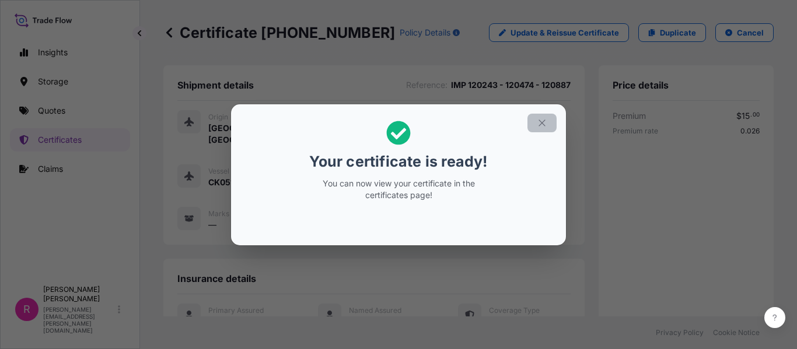
click at [542, 116] on button "button" at bounding box center [541, 123] width 29 height 19
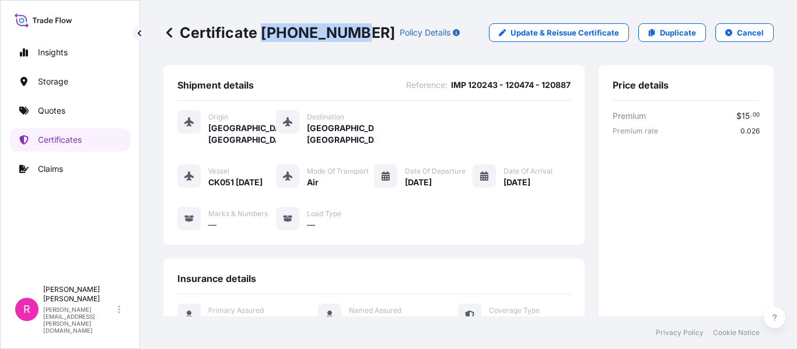
drag, startPoint x: 262, startPoint y: 35, endPoint x: 358, endPoint y: 13, distance: 98.6
click at [350, 30] on p "Certificate [PHONE_NUMBER]" at bounding box center [279, 32] width 232 height 19
copy p "[PHONE_NUMBER]"
